Goal: Information Seeking & Learning: Learn about a topic

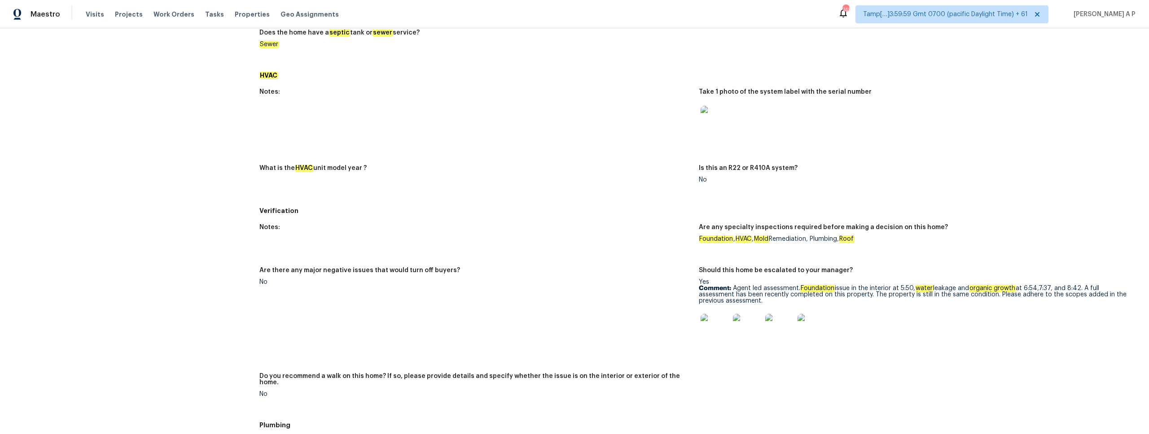
scroll to position [389, 0]
drag, startPoint x: 699, startPoint y: 238, endPoint x: 880, endPoint y: 242, distance: 180.9
click at [880, 241] on figure "Are any specialty inspections required before making a decision on this home? F…" at bounding box center [918, 239] width 439 height 32
click at [880, 242] on figure "Are any specialty inspections required before making a decision on this home? F…" at bounding box center [918, 239] width 439 height 32
drag, startPoint x: 866, startPoint y: 242, endPoint x: 709, endPoint y: 237, distance: 157.6
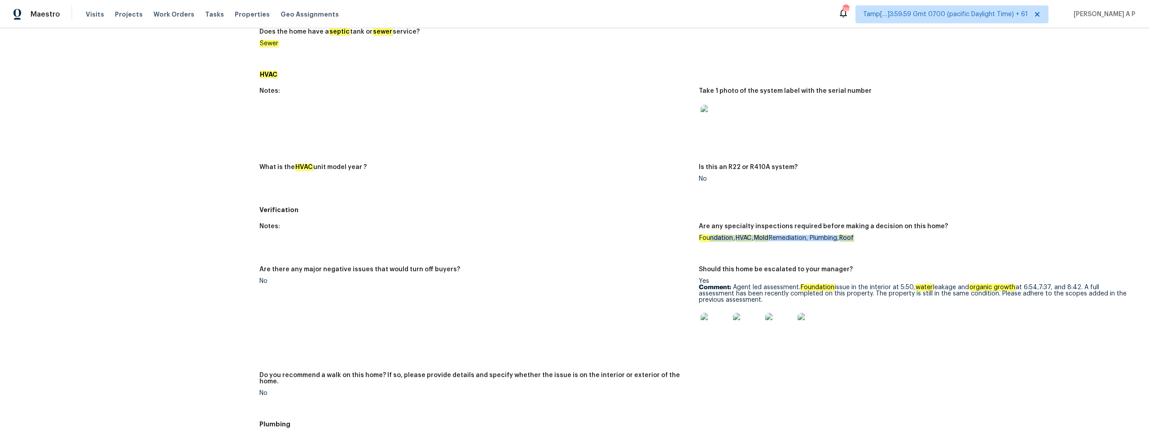
click at [709, 237] on figure "Are any specialty inspections required before making a decision on this home? F…" at bounding box center [918, 239] width 439 height 32
click at [709, 237] on em "Foundation" at bounding box center [716, 238] width 35 height 7
drag, startPoint x: 701, startPoint y: 238, endPoint x: 863, endPoint y: 238, distance: 162.5
click at [863, 238] on div "Foundation , HVAC , Mold Remediation, Plumbing, Roof" at bounding box center [915, 238] width 432 height 6
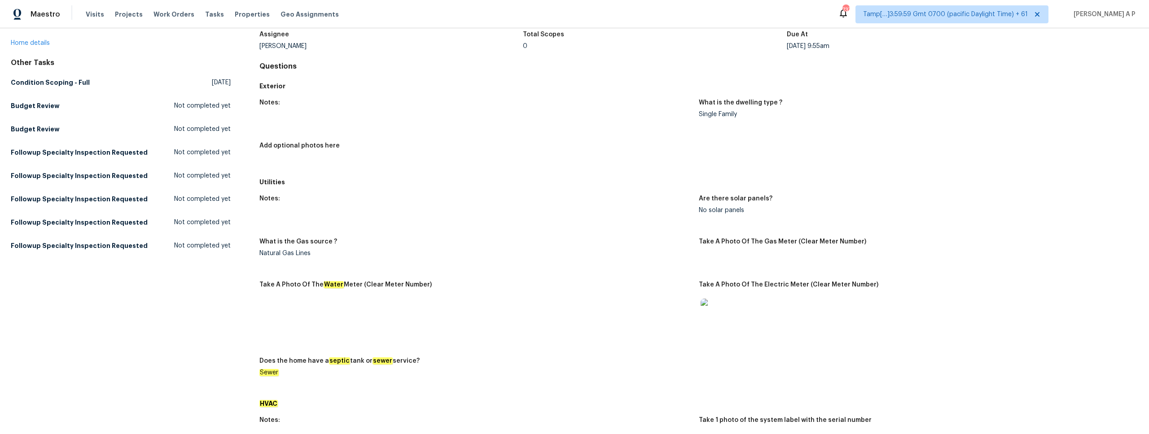
scroll to position [0, 0]
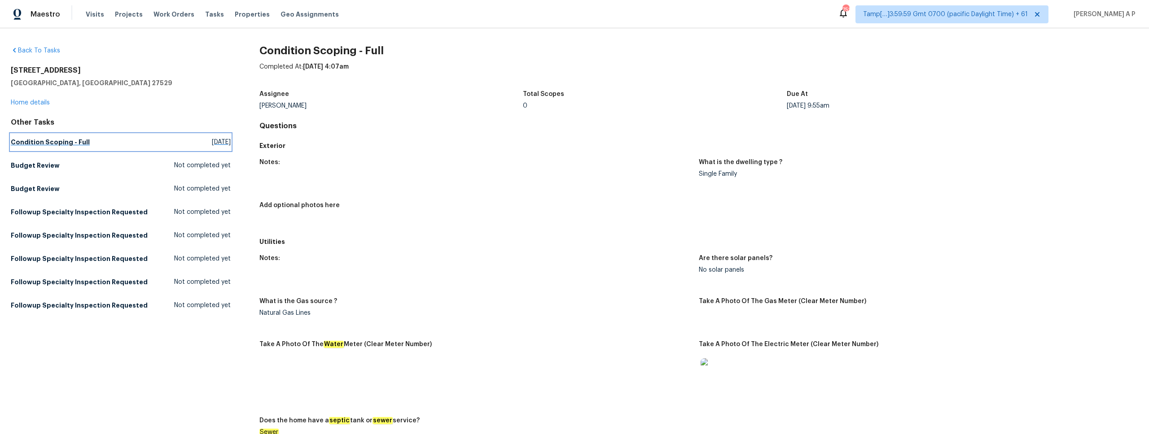
click at [75, 141] on h5 "Condition Scoping - Full" at bounding box center [50, 142] width 79 height 9
click at [1007, 166] on div "What is the dwelling type ?" at bounding box center [915, 165] width 432 height 12
click at [1000, 169] on div "What is the dwelling type ?" at bounding box center [915, 165] width 432 height 12
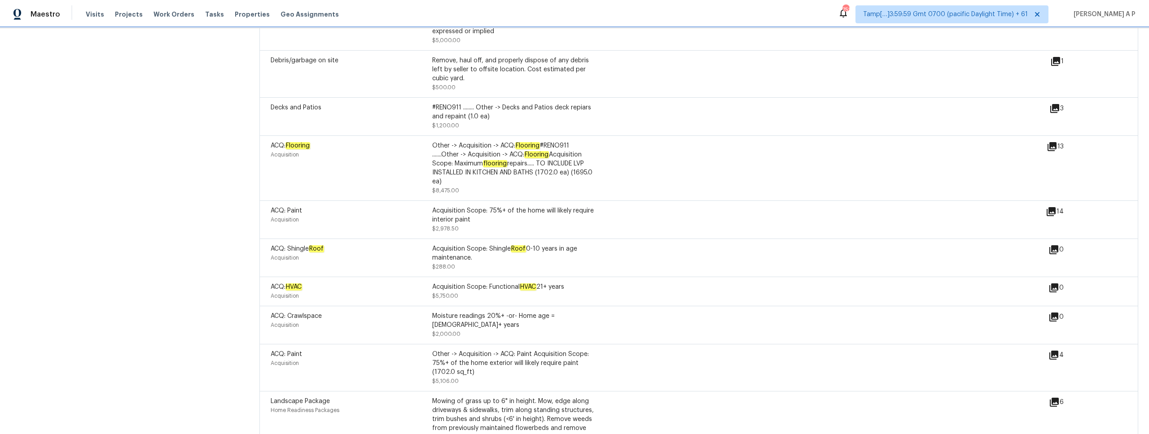
scroll to position [1885, 0]
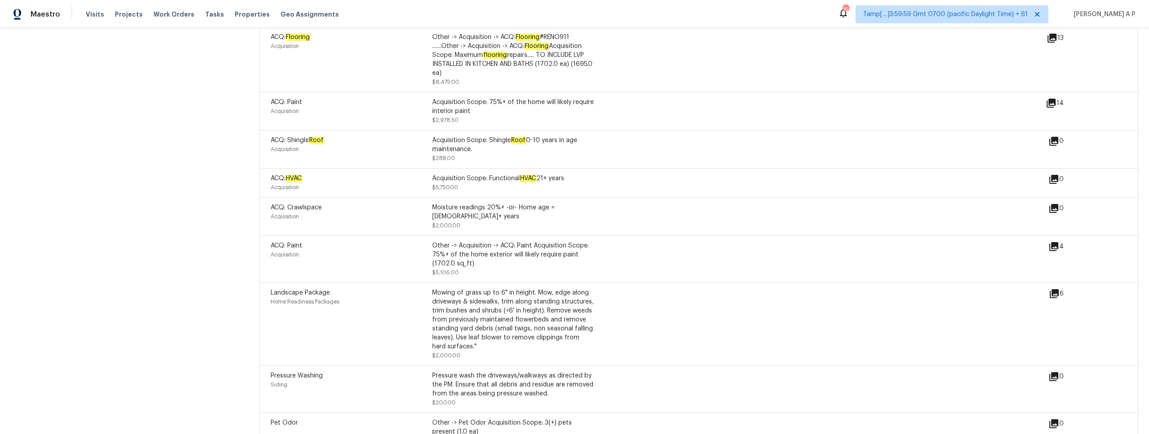
click at [410, 255] on div "ACQ: Paint Acquisition Other -> Acquisition -> ACQ: Paint Acquisition Scope: 75…" at bounding box center [698, 259] width 879 height 47
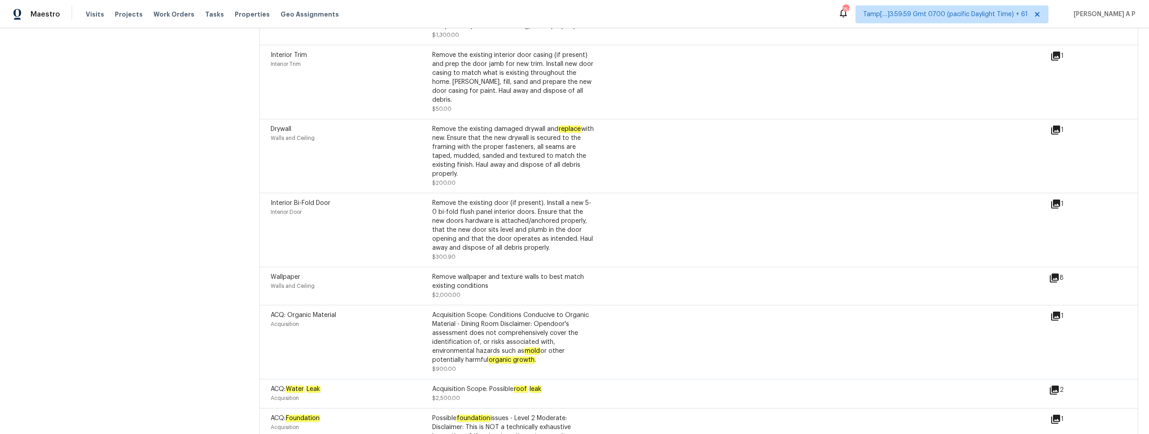
scroll to position [1589, 0]
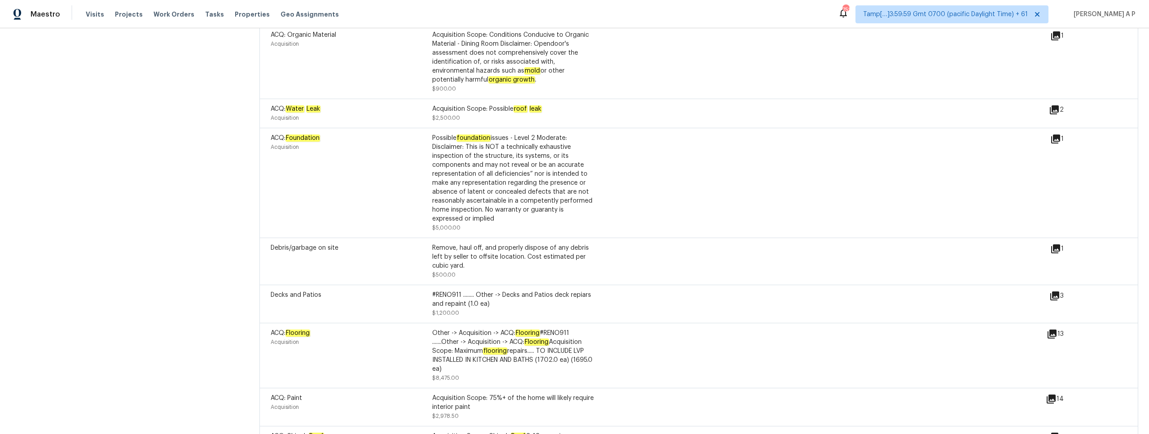
click at [615, 219] on div "ACQ: Foundation Acquisition Possible foundation issues - Level 2 Moderate: Disc…" at bounding box center [698, 183] width 879 height 110
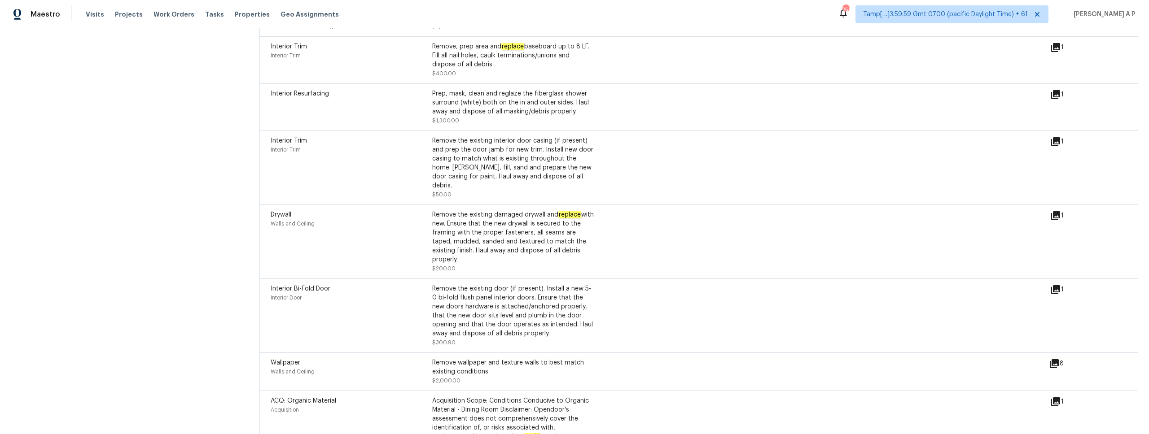
scroll to position [1316, 0]
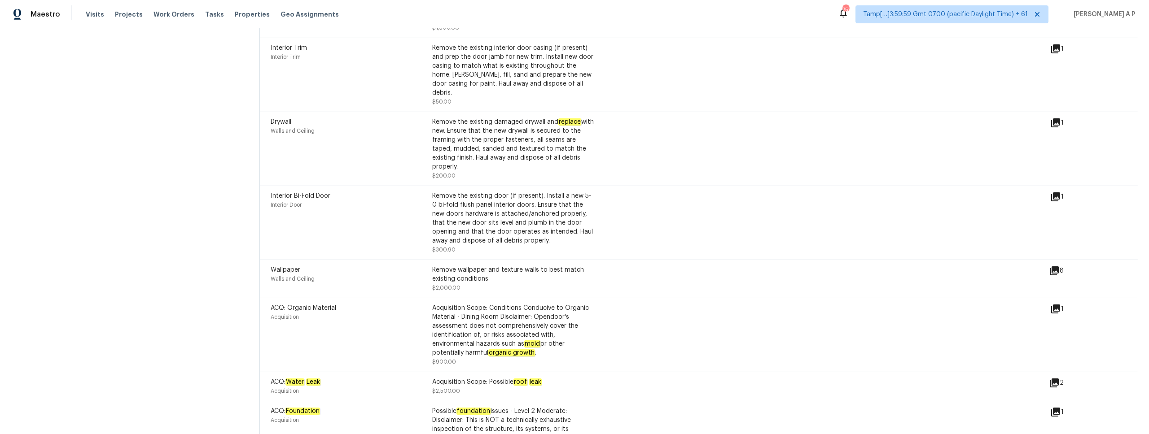
click at [1053, 192] on icon at bounding box center [1055, 197] width 11 height 11
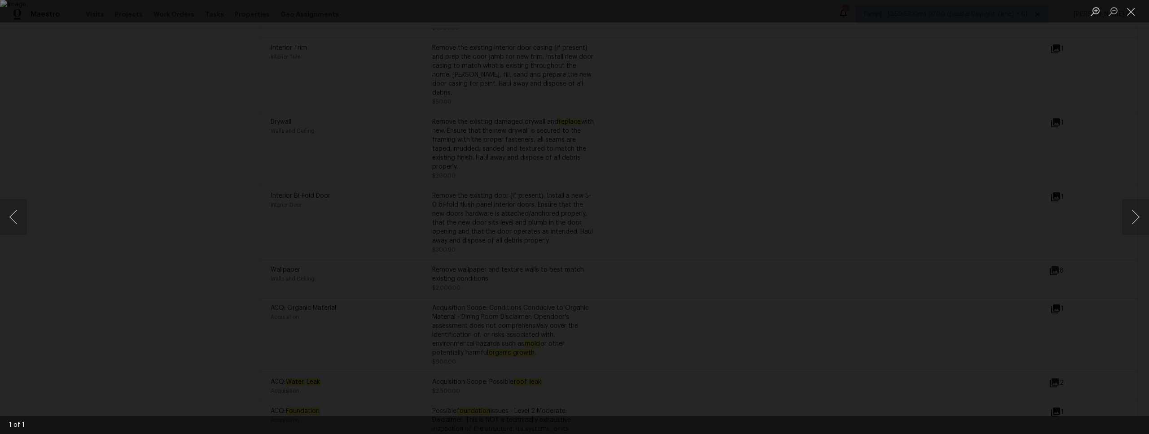
click at [1053, 180] on div "Lightbox" at bounding box center [574, 217] width 1149 height 434
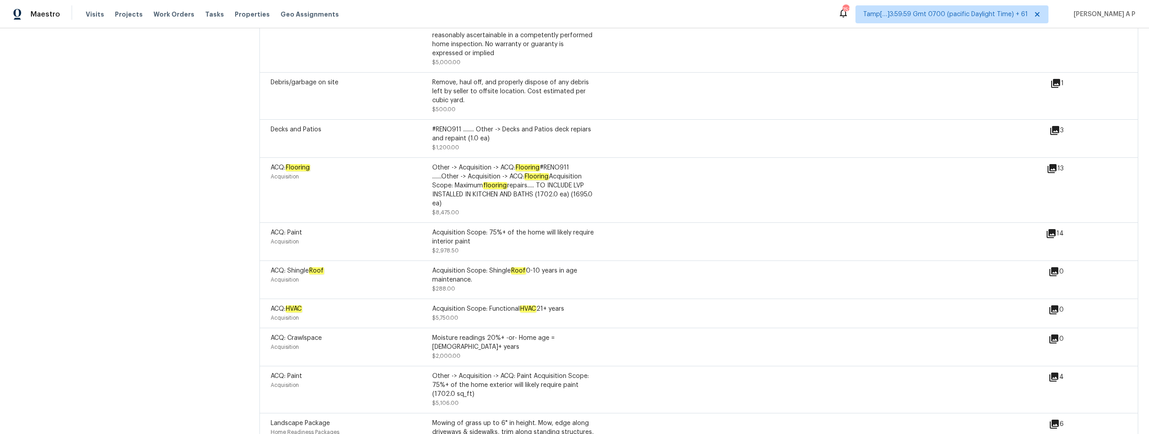
scroll to position [1134, 0]
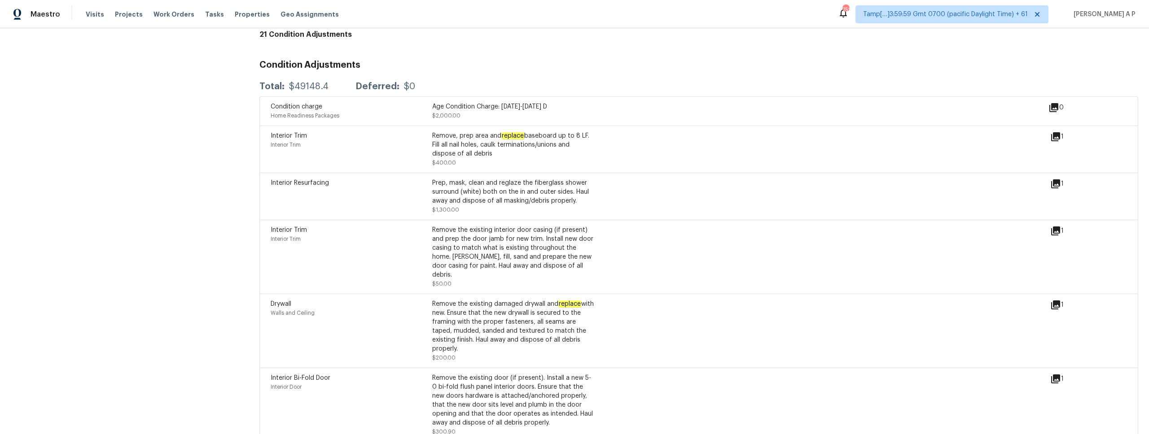
click at [1058, 232] on icon at bounding box center [1055, 231] width 9 height 9
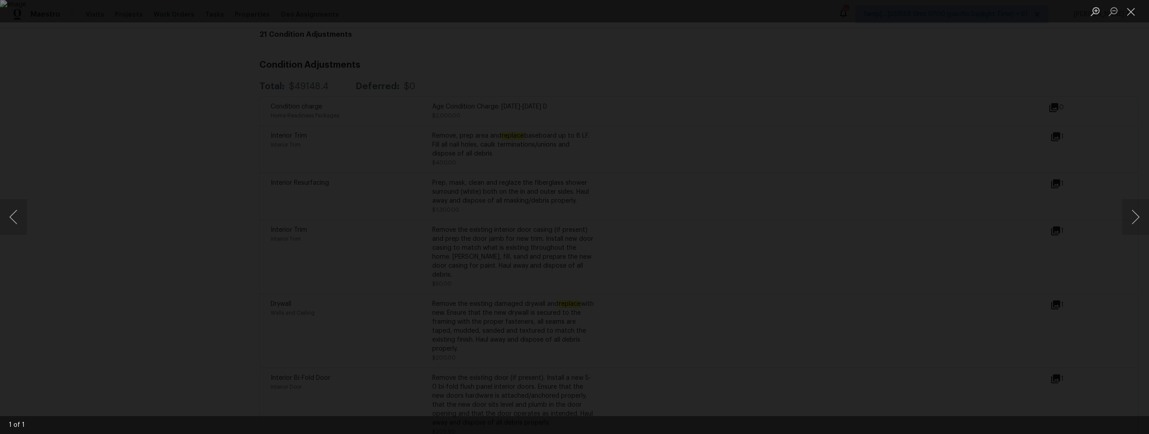
click at [983, 223] on div "Lightbox" at bounding box center [574, 217] width 1149 height 434
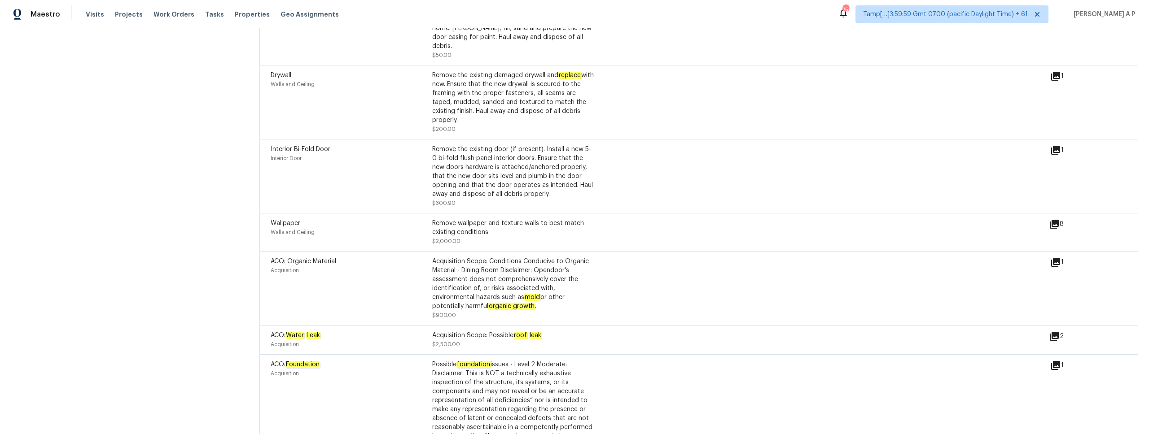
scroll to position [1409, 0]
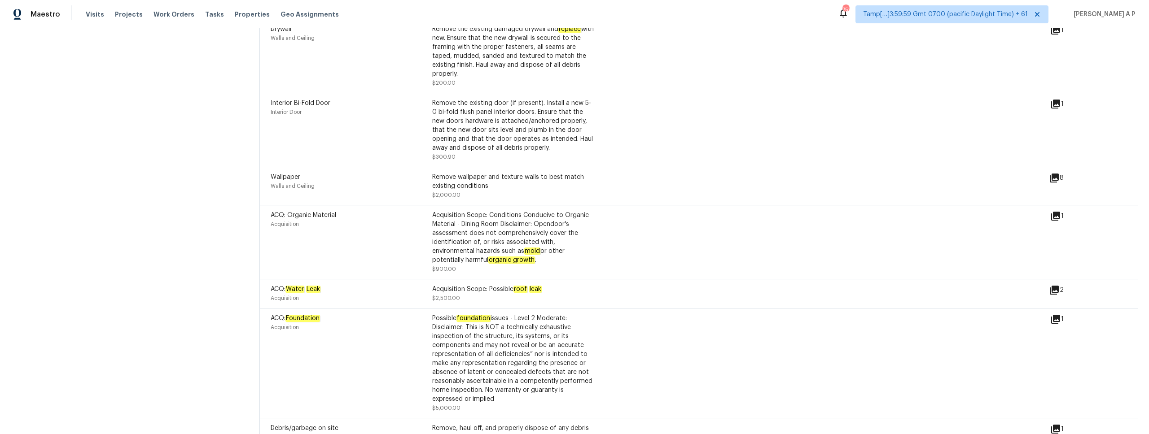
click at [1056, 211] on icon at bounding box center [1055, 216] width 11 height 11
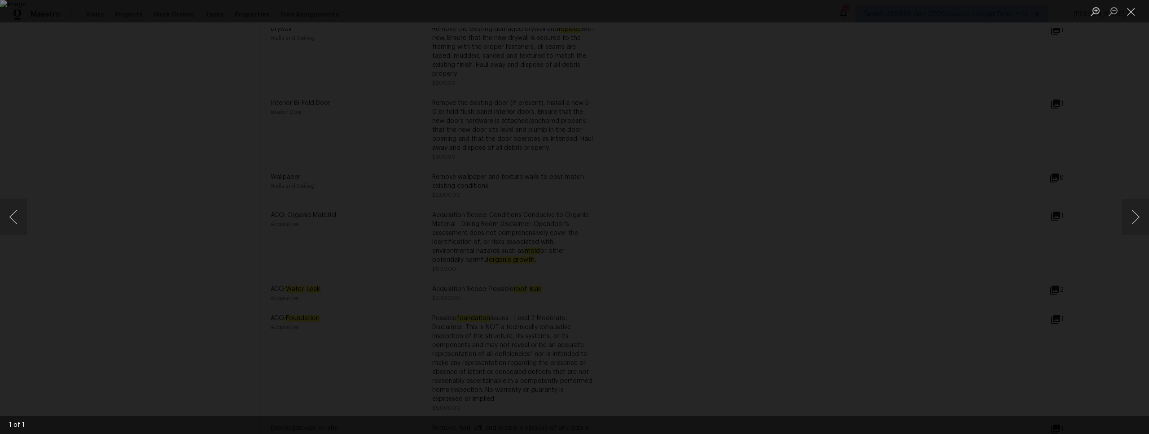
click at [978, 233] on div "Lightbox" at bounding box center [574, 217] width 1149 height 434
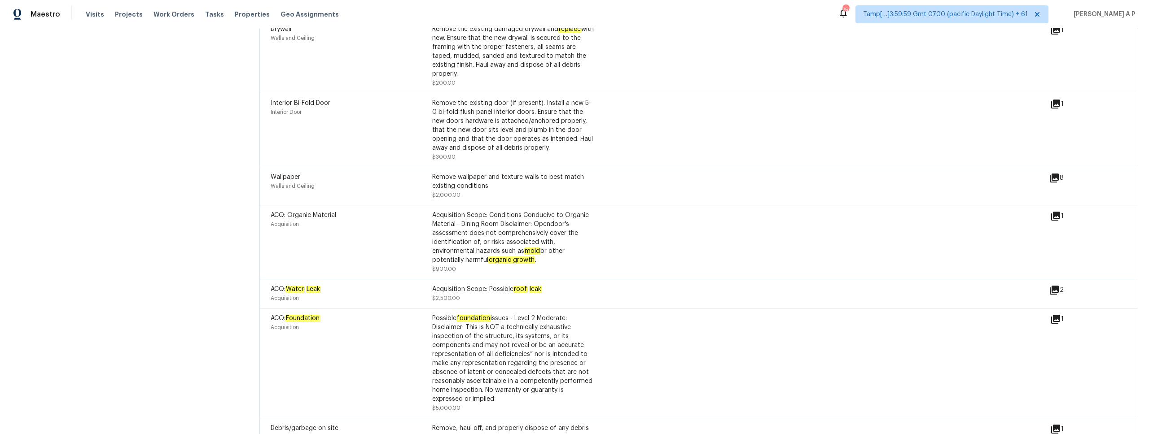
click at [655, 50] on div "Drywall Walls and Ceiling Remove the existing damaged drywall and replace with …" at bounding box center [661, 56] width 780 height 63
click at [1057, 286] on icon at bounding box center [1054, 290] width 9 height 9
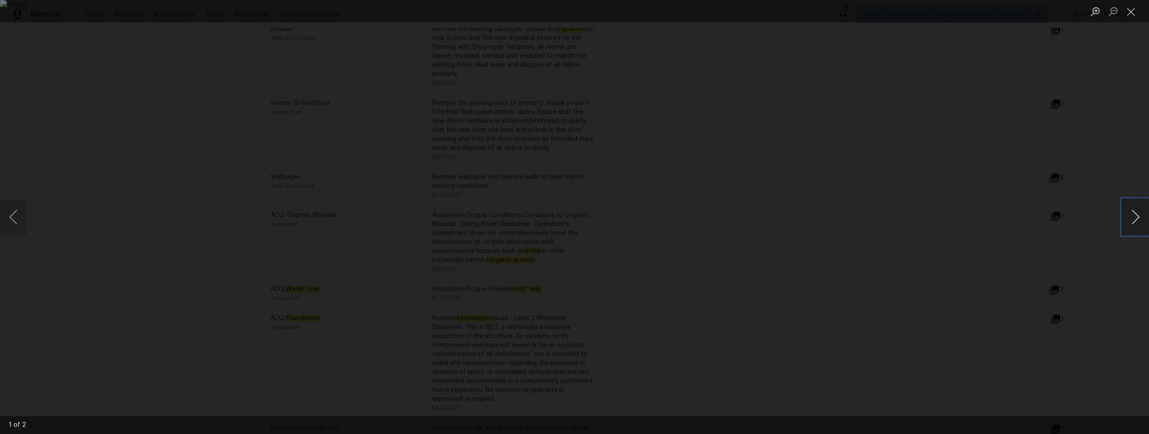
click at [1135, 218] on button "Next image" at bounding box center [1135, 217] width 27 height 36
click at [933, 233] on div "Lightbox" at bounding box center [574, 217] width 1149 height 434
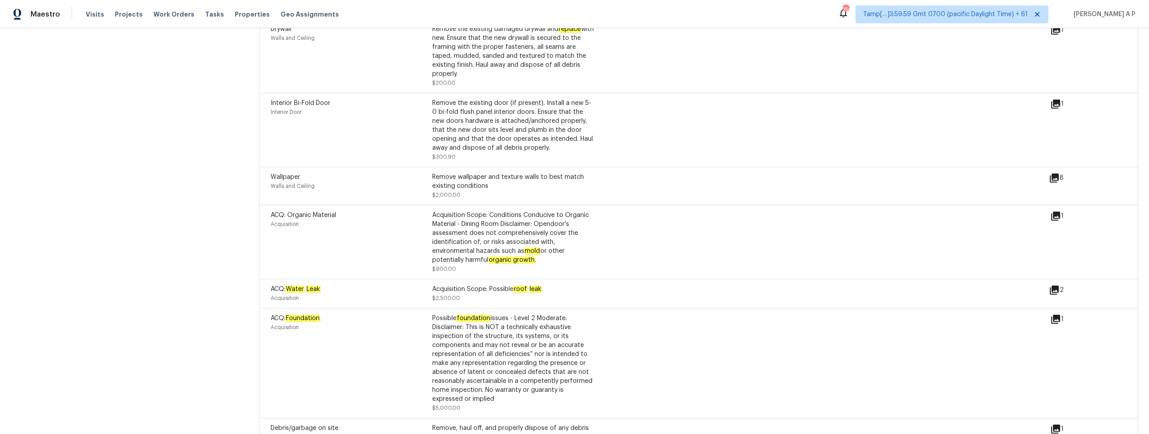
scroll to position [777, 0]
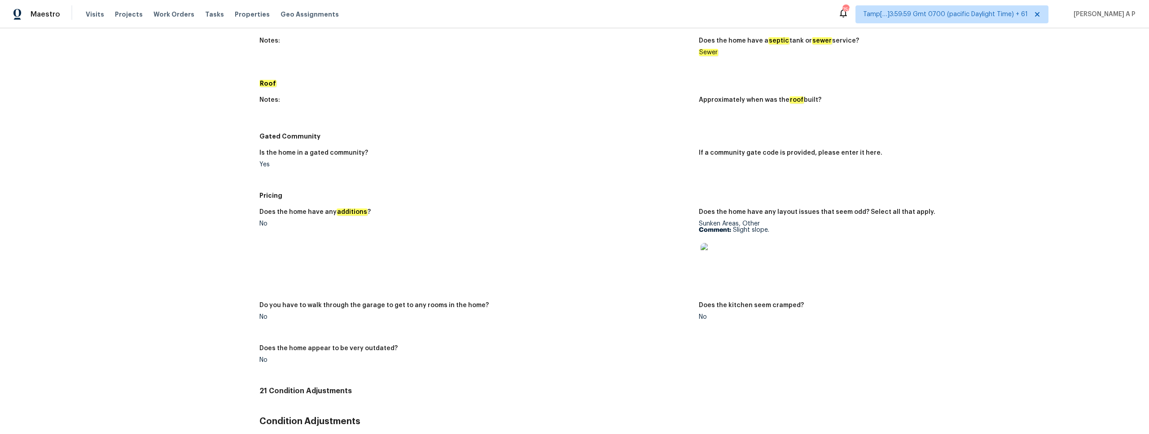
click at [552, 127] on div "Notes: Approximately when was the roof built?" at bounding box center [698, 110] width 879 height 37
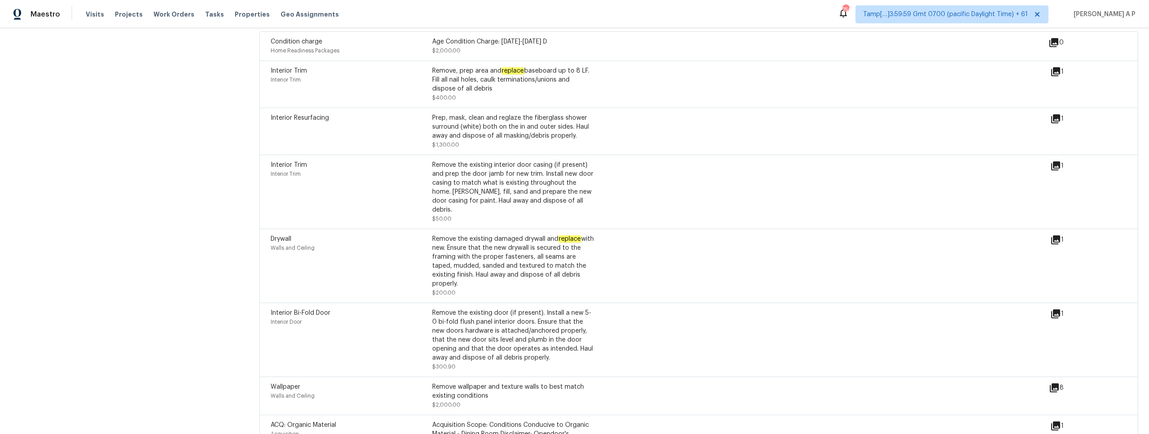
click at [1057, 237] on icon at bounding box center [1055, 240] width 11 height 11
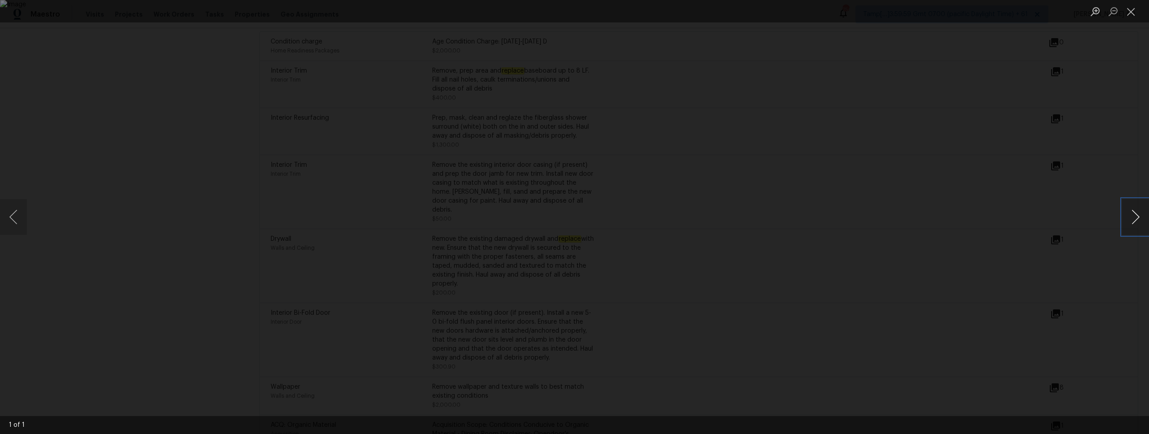
click at [1136, 211] on button "Next image" at bounding box center [1135, 217] width 27 height 36
click at [852, 243] on div "Lightbox" at bounding box center [574, 217] width 1149 height 434
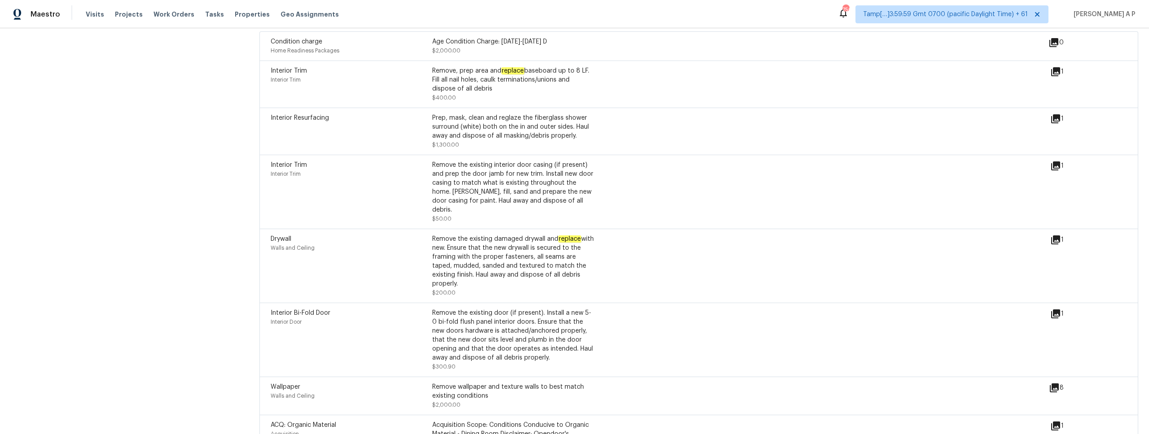
click at [705, 213] on div "Interior Trim Interior Trim Remove the existing interior door casing (if presen…" at bounding box center [661, 192] width 780 height 63
click at [1056, 310] on icon at bounding box center [1055, 314] width 9 height 9
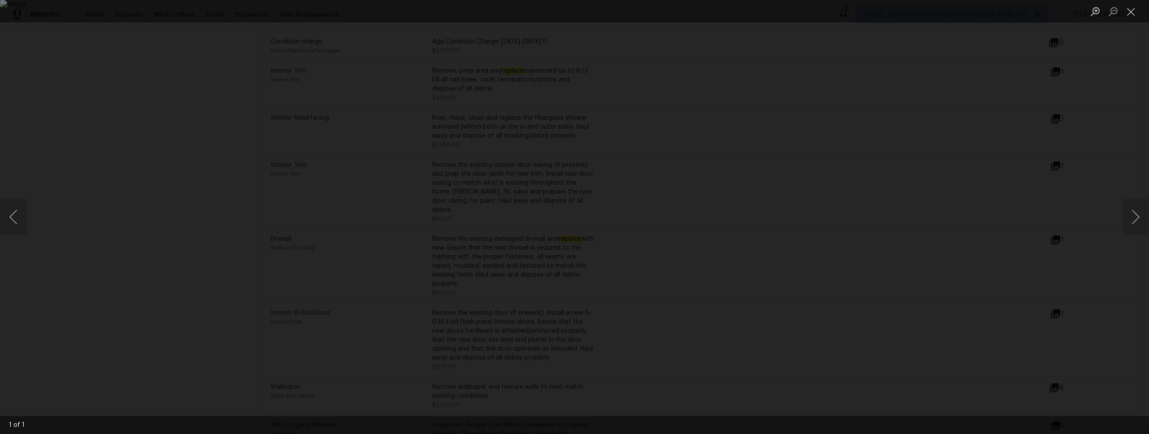
click at [897, 267] on div "Lightbox" at bounding box center [574, 217] width 1149 height 434
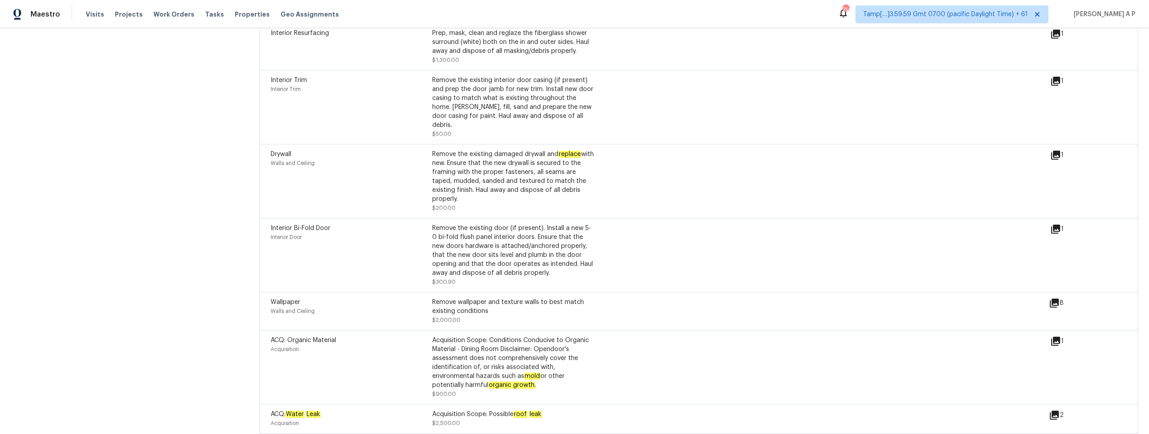
scroll to position [1301, 0]
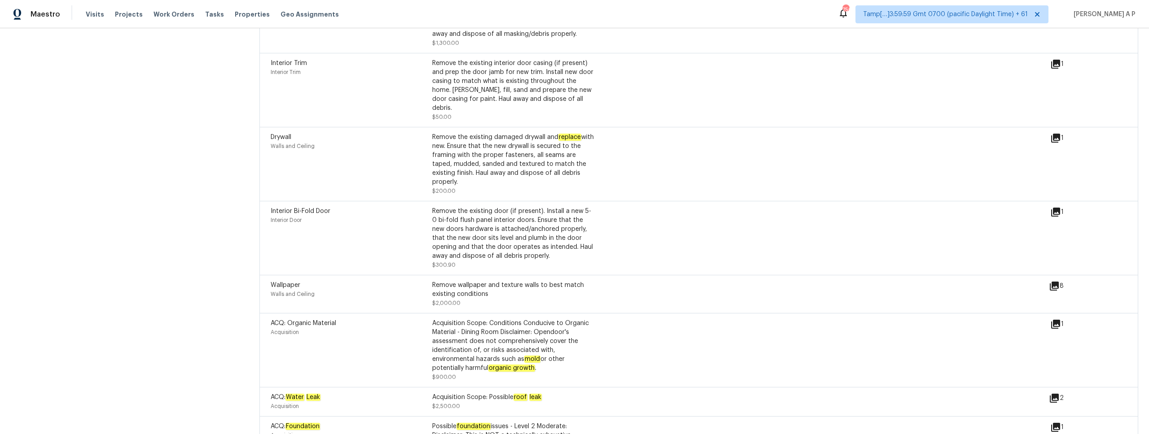
click at [1048, 319] on div "ACQ: Organic Material Acquisition Acquisition Scope: Conditions Conducive to Or…" at bounding box center [661, 350] width 780 height 63
click at [1060, 320] on icon at bounding box center [1055, 324] width 9 height 9
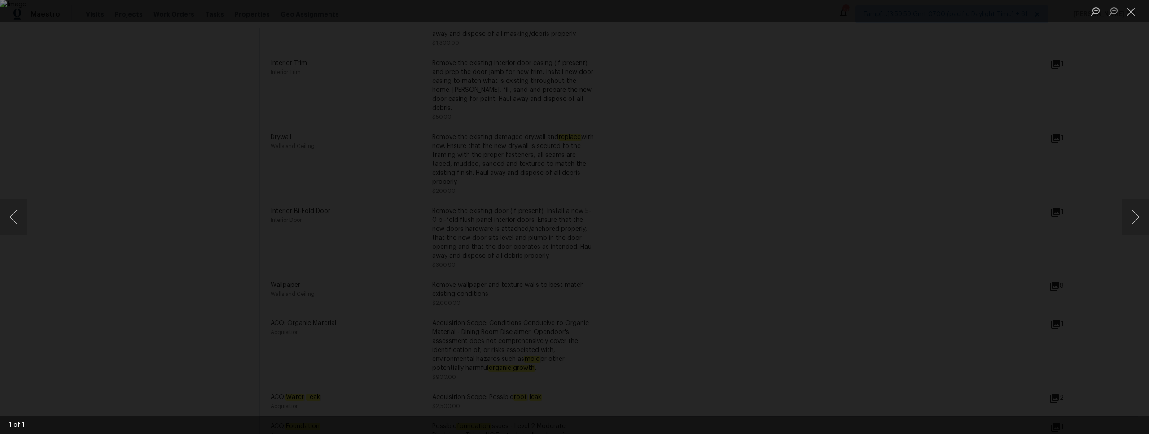
click at [933, 311] on div "Lightbox" at bounding box center [574, 217] width 1149 height 434
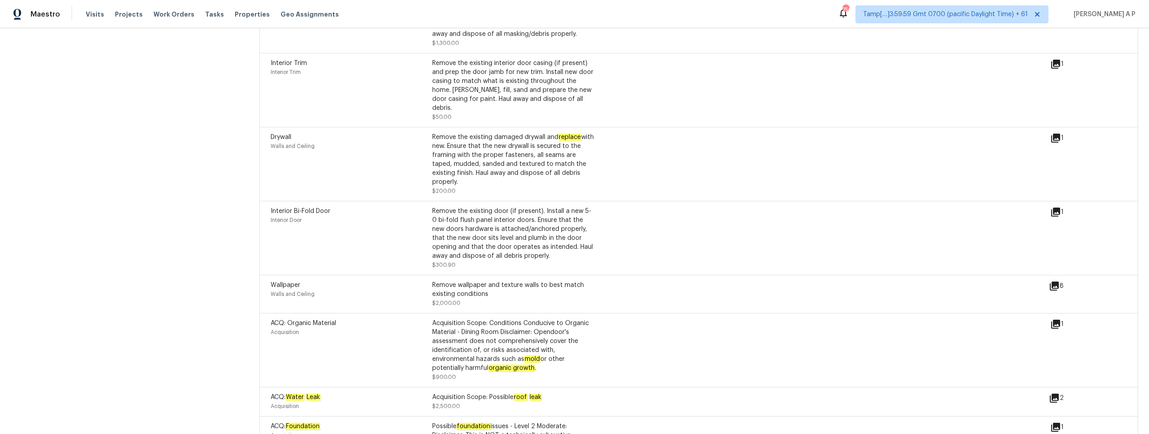
click at [750, 213] on div "Interior Bi-Fold Door Interior Door Remove the existing door (if present). Inst…" at bounding box center [661, 238] width 780 height 63
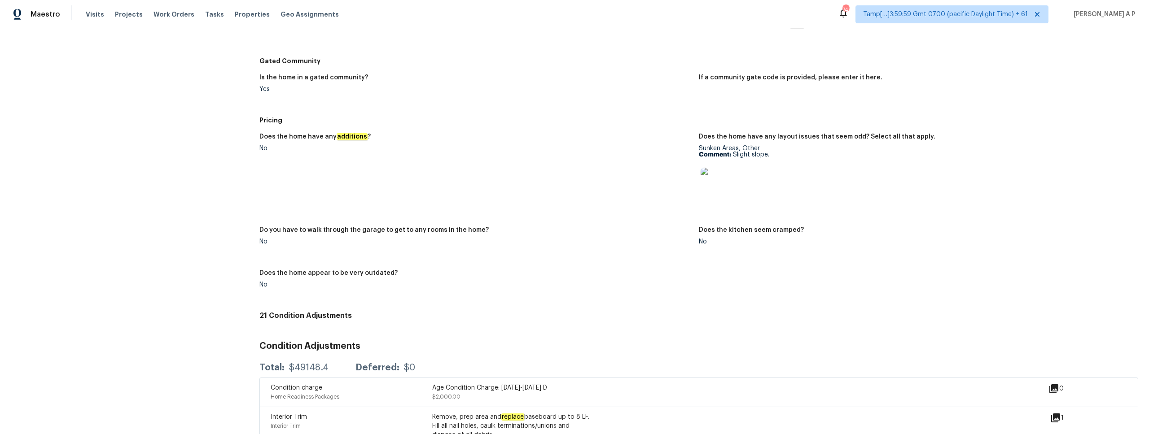
scroll to position [1701, 0]
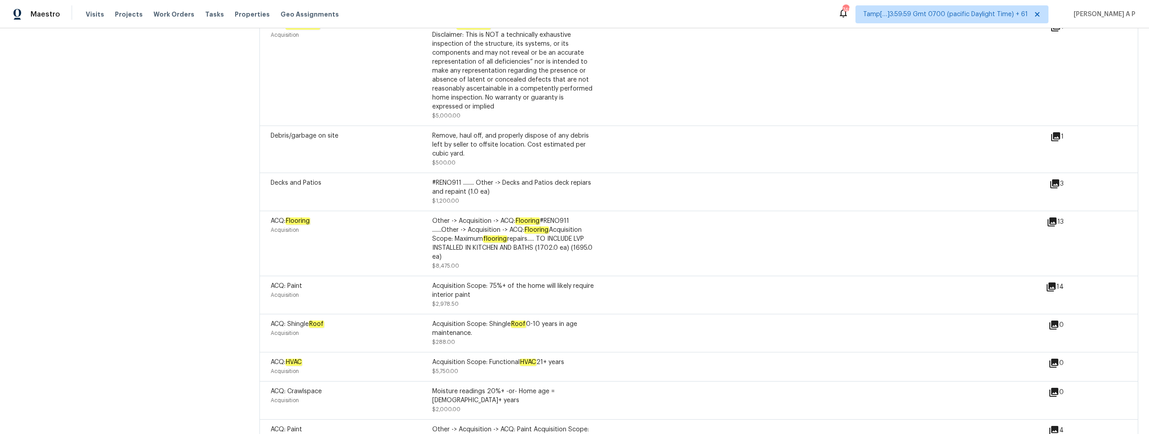
click at [1053, 217] on icon at bounding box center [1052, 222] width 11 height 11
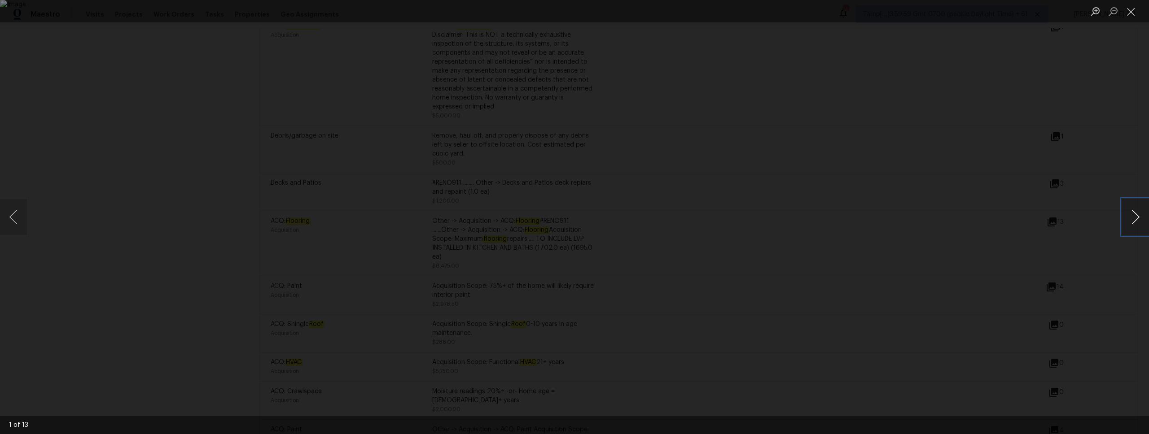
click at [1130, 217] on button "Next image" at bounding box center [1135, 217] width 27 height 36
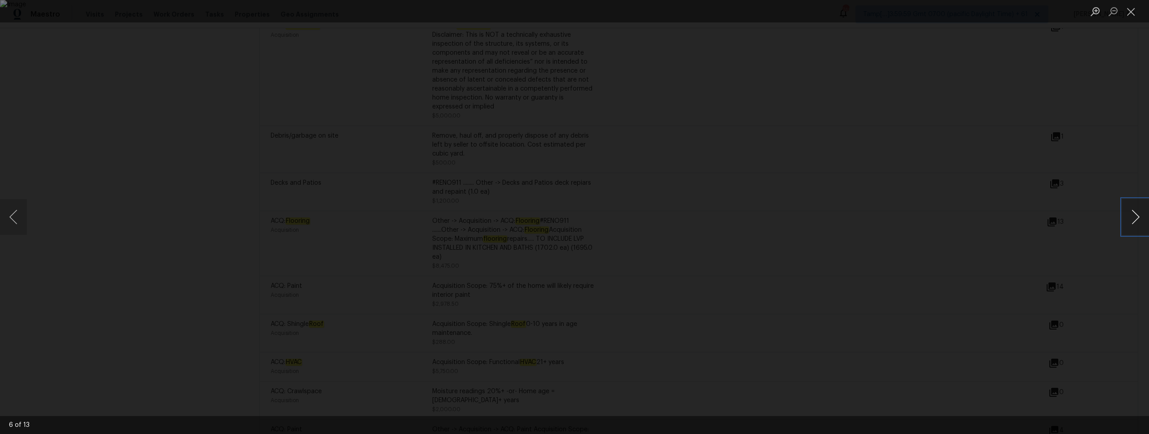
click at [1130, 217] on button "Next image" at bounding box center [1135, 217] width 27 height 36
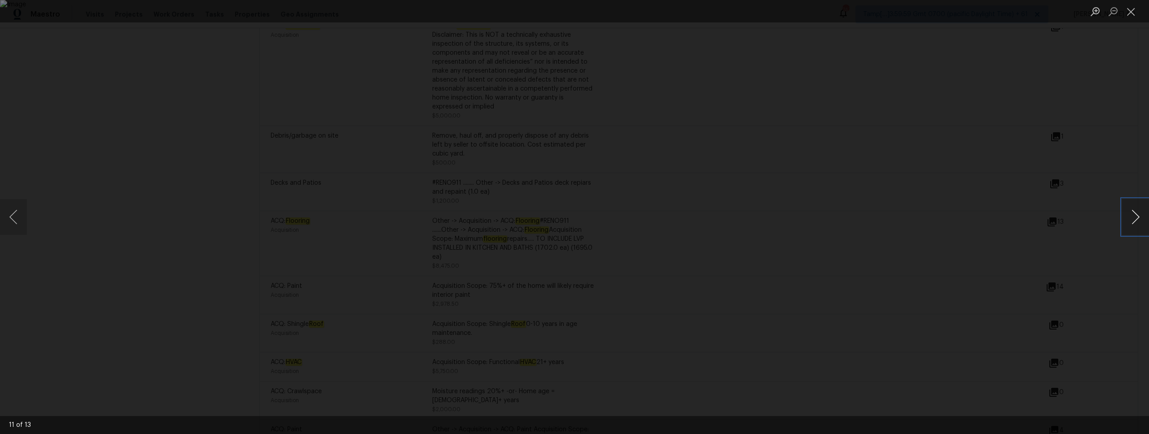
click at [1130, 217] on button "Next image" at bounding box center [1135, 217] width 27 height 36
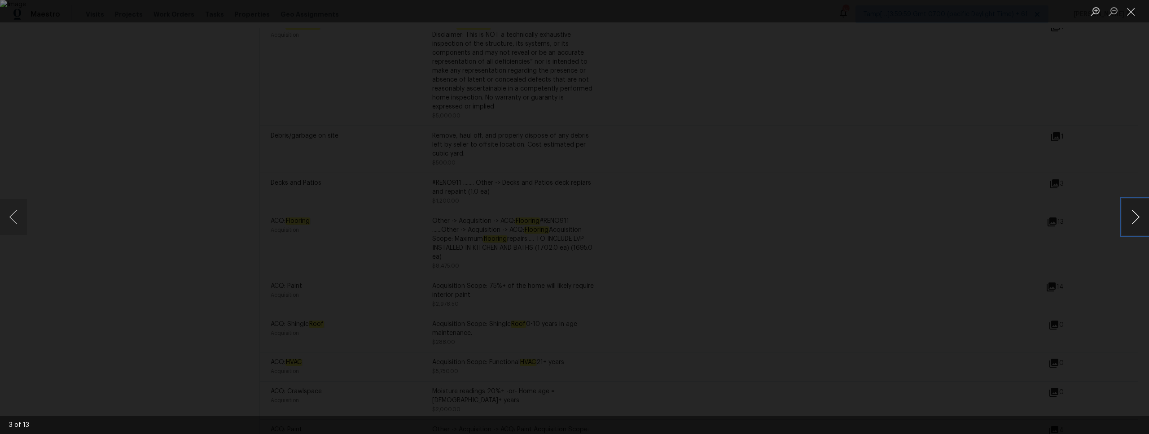
click at [1130, 217] on button "Next image" at bounding box center [1135, 217] width 27 height 36
click at [1113, 210] on div "Lightbox" at bounding box center [574, 217] width 1149 height 434
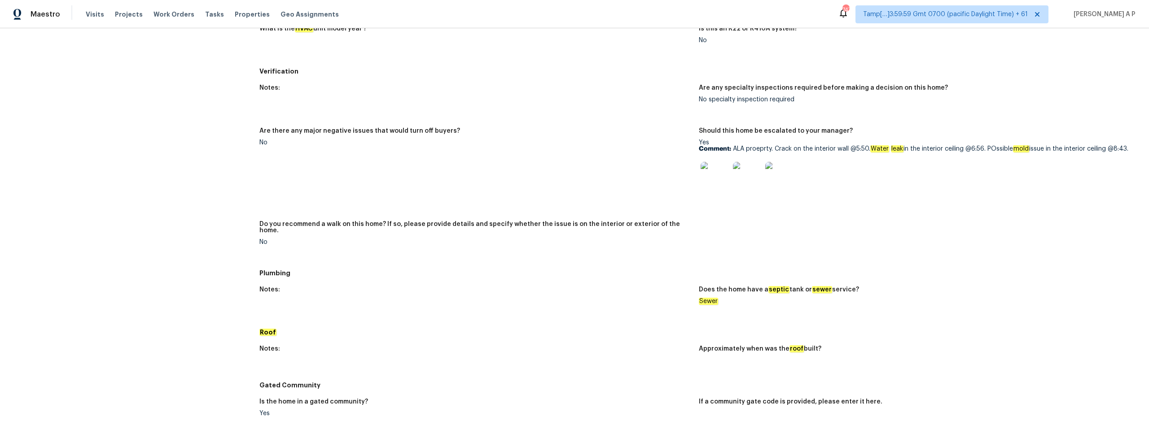
scroll to position [1883, 0]
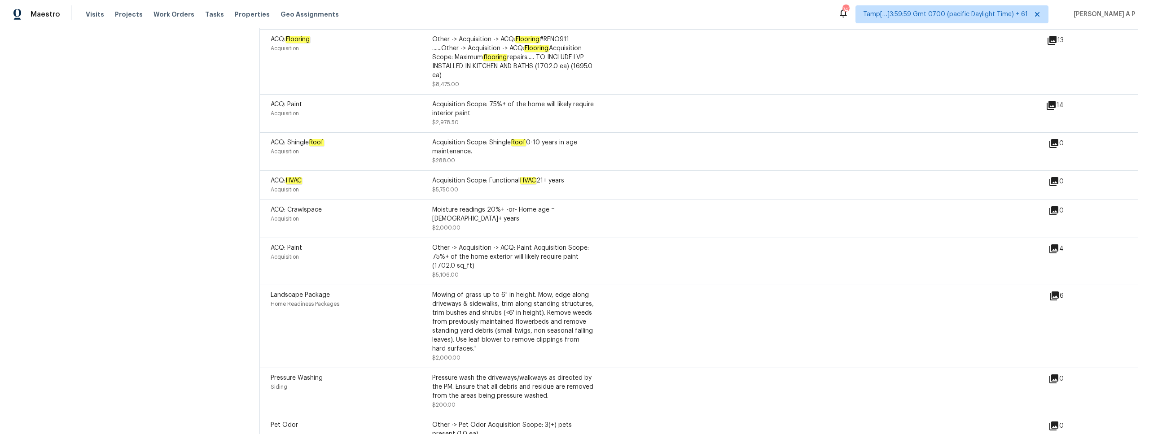
click at [1051, 244] on icon at bounding box center [1053, 249] width 11 height 11
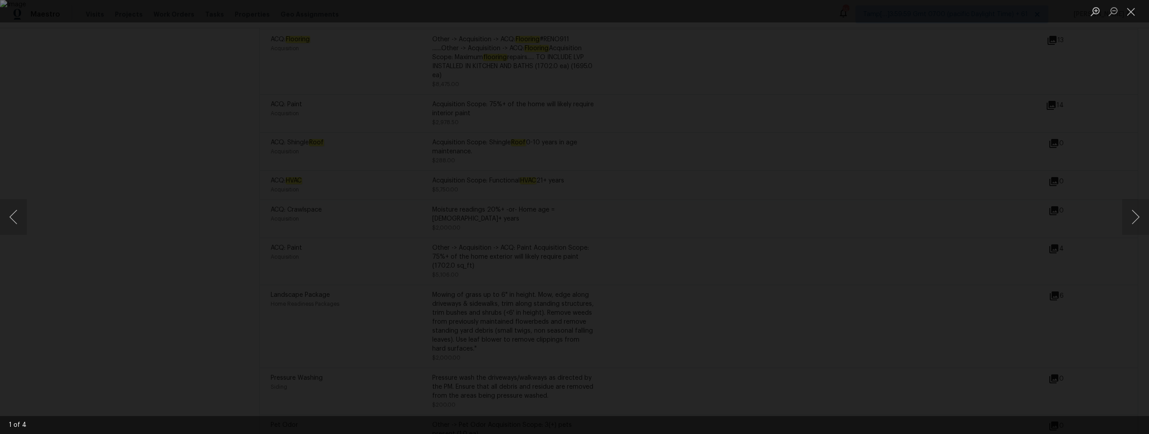
click at [941, 241] on div "Lightbox" at bounding box center [574, 217] width 1149 height 434
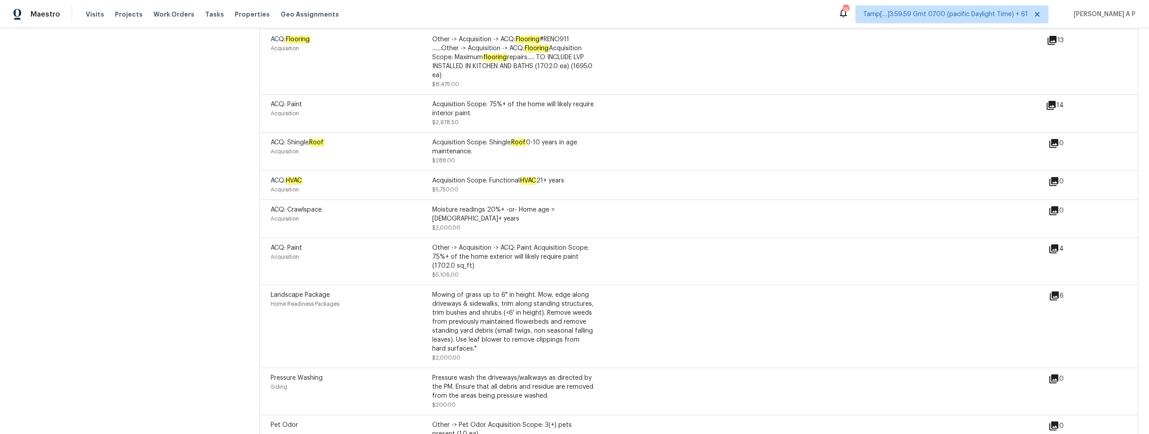
click at [1056, 244] on icon at bounding box center [1053, 249] width 11 height 11
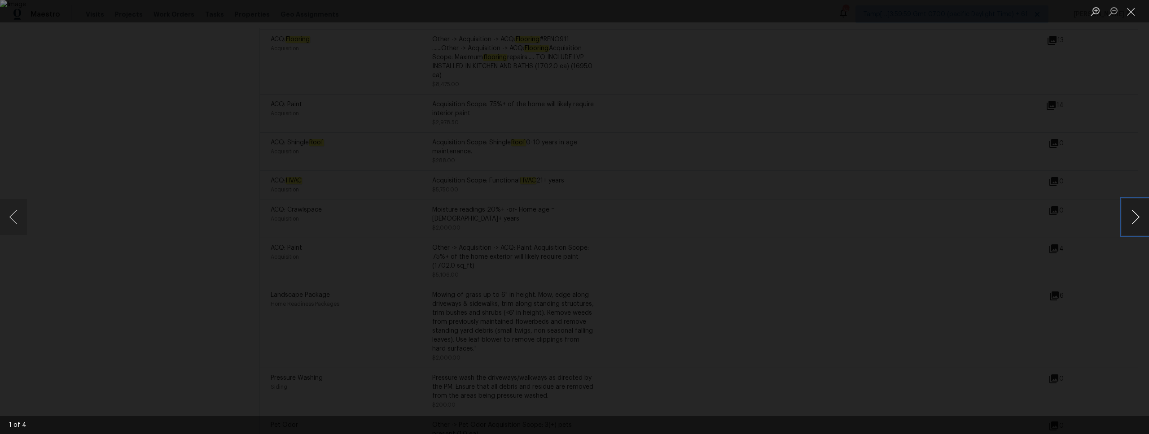
click at [1134, 215] on button "Next image" at bounding box center [1135, 217] width 27 height 36
click at [1134, 216] on button "Next image" at bounding box center [1135, 217] width 27 height 36
click at [1021, 228] on div "Lightbox" at bounding box center [574, 217] width 1149 height 434
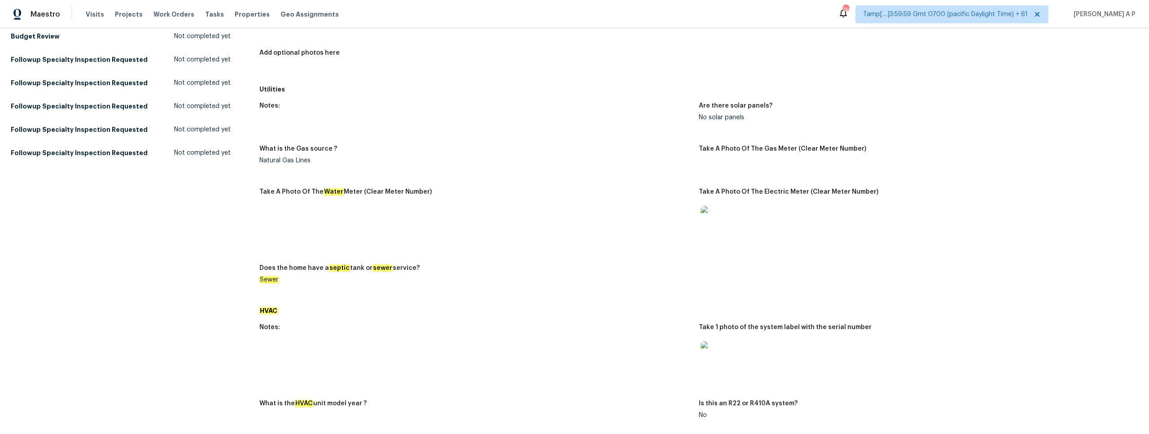
scroll to position [0, 0]
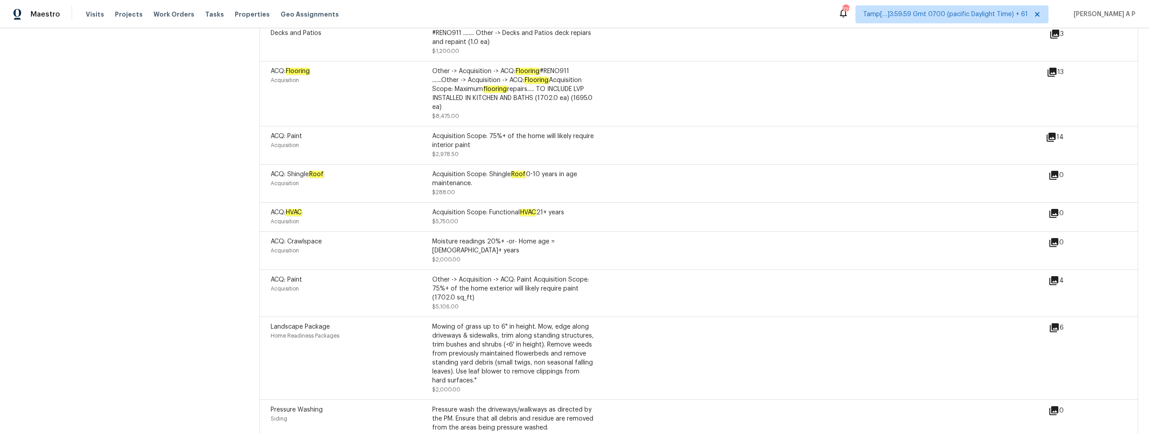
scroll to position [1851, 0]
click at [607, 289] on div "ACQ: Paint Acquisition Other -> Acquisition -> ACQ: Paint Acquisition Scope: 75…" at bounding box center [698, 293] width 879 height 47
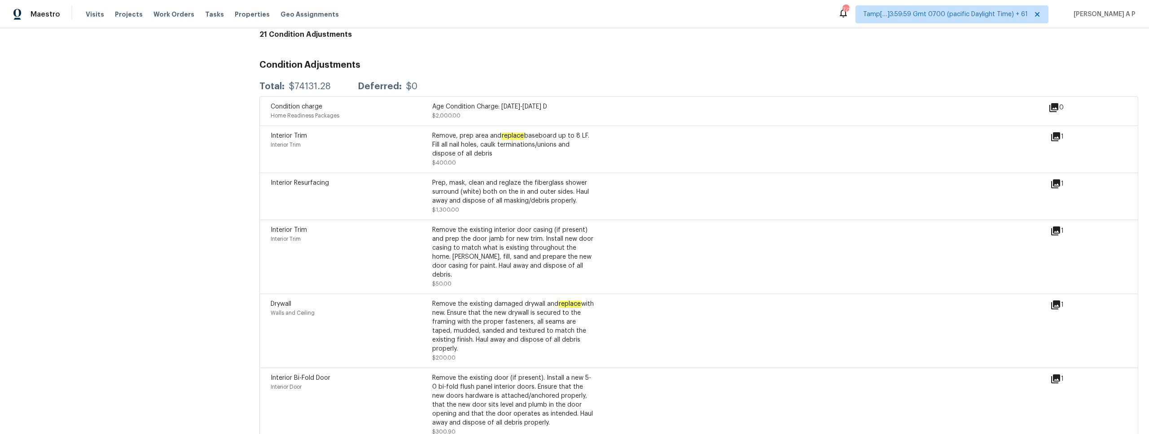
click at [1055, 225] on div "Interior Trim Interior Trim Remove the existing interior door casing (if presen…" at bounding box center [698, 257] width 879 height 74
click at [1055, 228] on icon at bounding box center [1055, 231] width 9 height 9
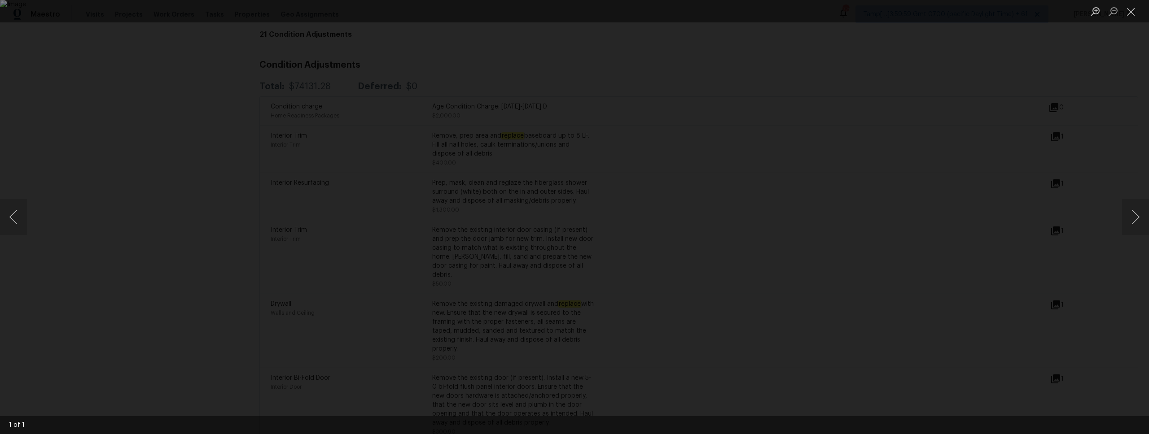
click at [997, 194] on div "Lightbox" at bounding box center [574, 217] width 1149 height 434
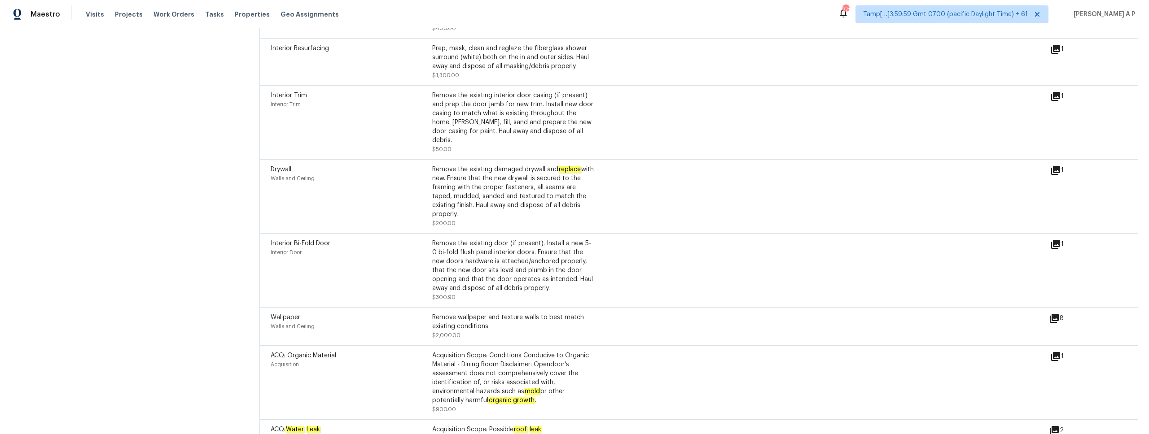
scroll to position [1340, 0]
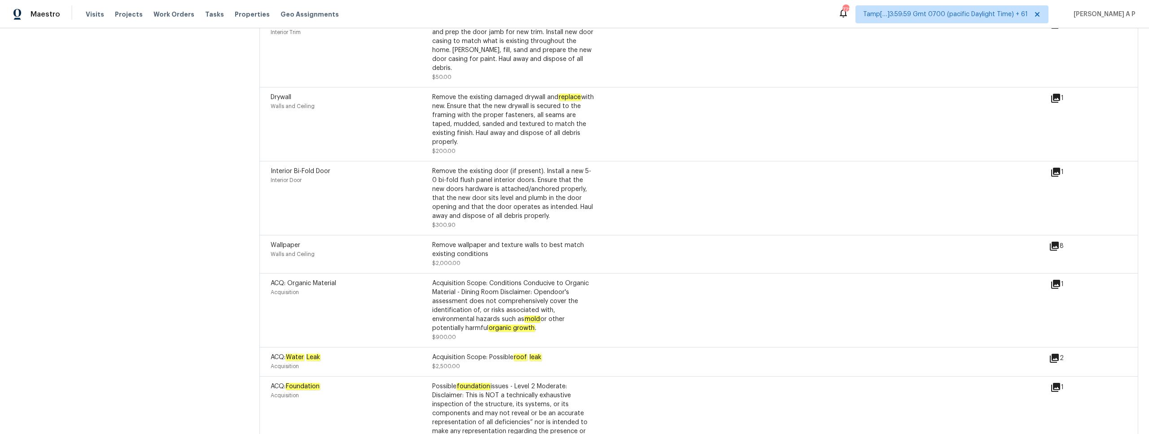
click at [1056, 168] on icon at bounding box center [1055, 172] width 9 height 9
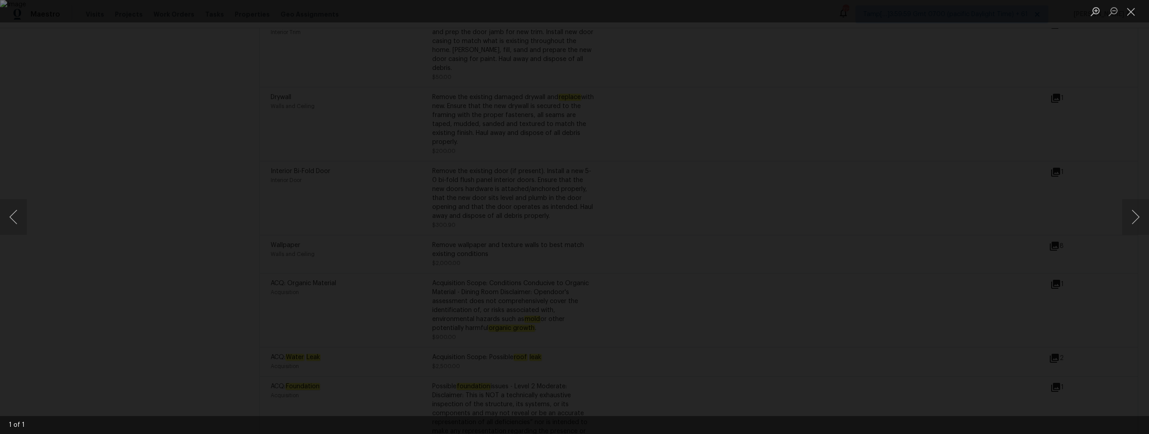
click at [900, 230] on div "Lightbox" at bounding box center [574, 217] width 1149 height 434
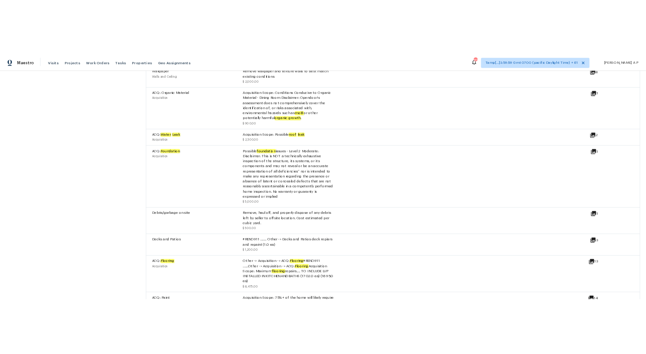
scroll to position [1584, 0]
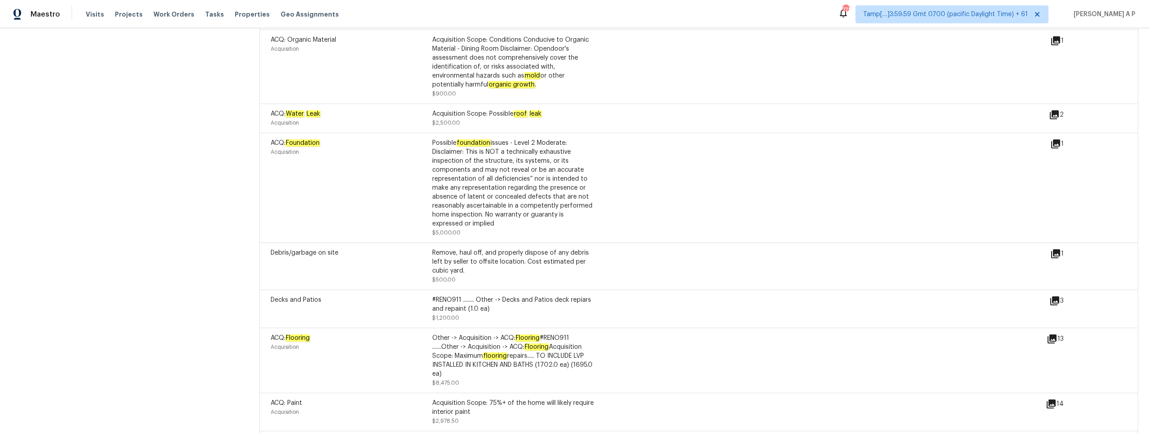
click at [1057, 297] on icon at bounding box center [1054, 301] width 9 height 9
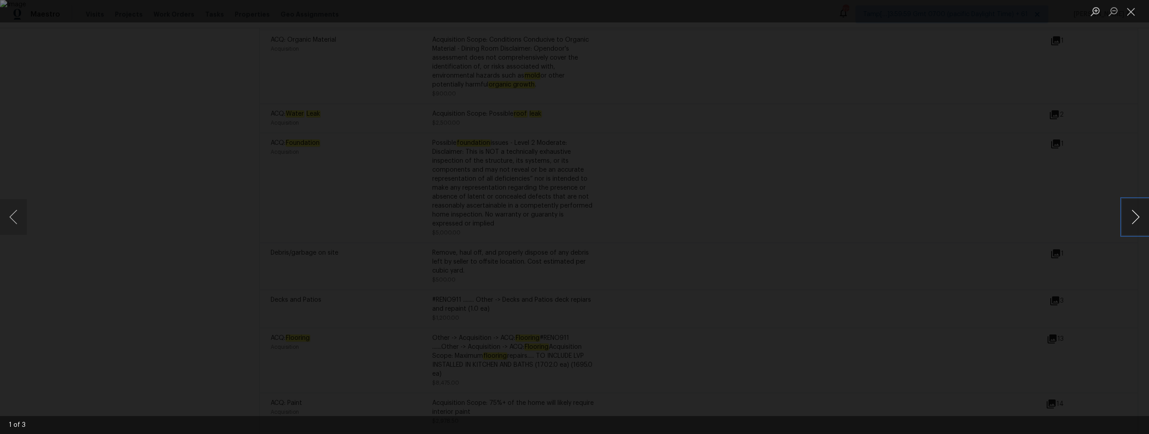
click at [1139, 216] on button "Next image" at bounding box center [1135, 217] width 27 height 36
click at [944, 185] on div "Lightbox" at bounding box center [574, 217] width 1149 height 434
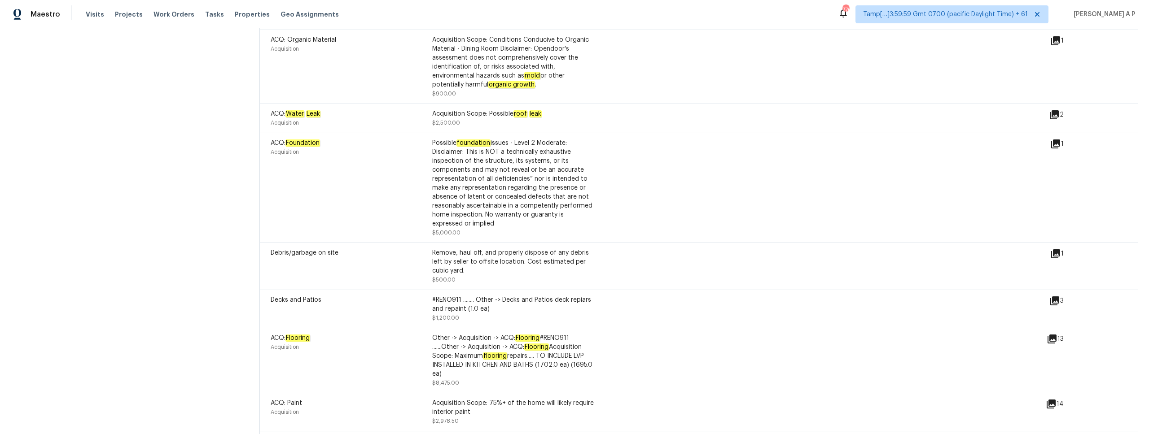
click at [410, 39] on div "ACQ: Organic Material Acquisition" at bounding box center [352, 66] width 162 height 63
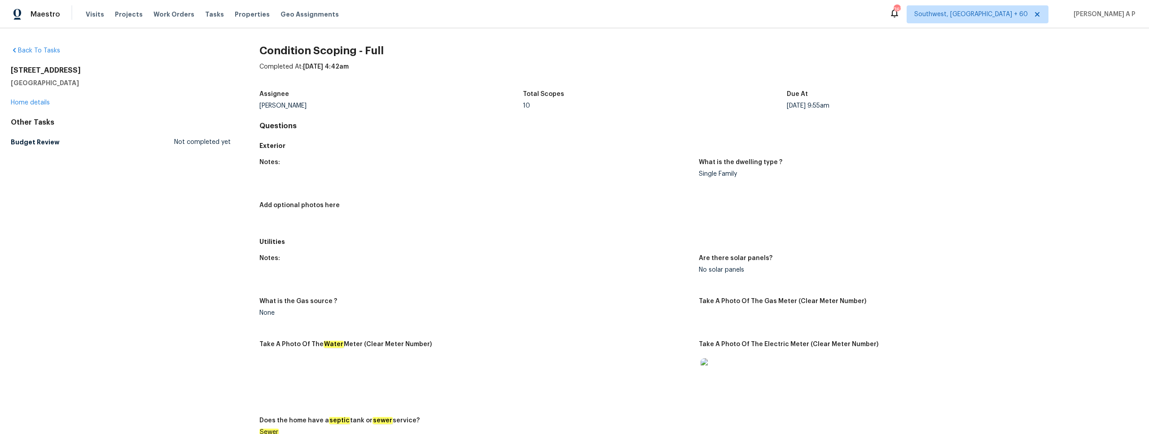
click at [1047, 72] on div "Completed At: [DATE] 4:42am" at bounding box center [698, 73] width 879 height 23
click at [1031, 105] on div "[DATE] 9:55am" at bounding box center [919, 106] width 264 height 6
